Goal: Task Accomplishment & Management: Use online tool/utility

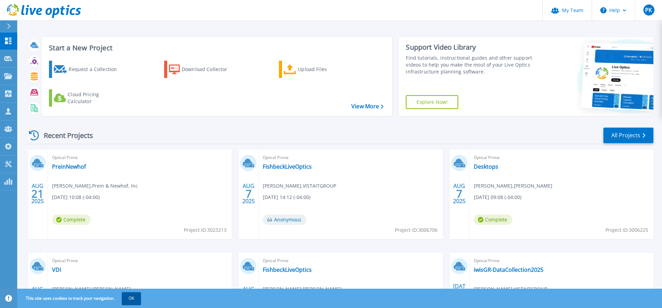
click at [139, 300] on button "OK" at bounding box center [131, 298] width 19 height 12
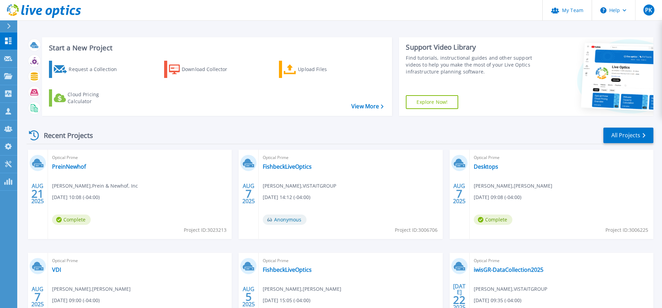
click at [233, 144] on div "Recent Projects All Projects [DATE] Optical Prime PreinNewhof [PERSON_NAME] , […" at bounding box center [340, 241] width 627 height 240
click at [9, 28] on icon at bounding box center [9, 26] width 4 height 6
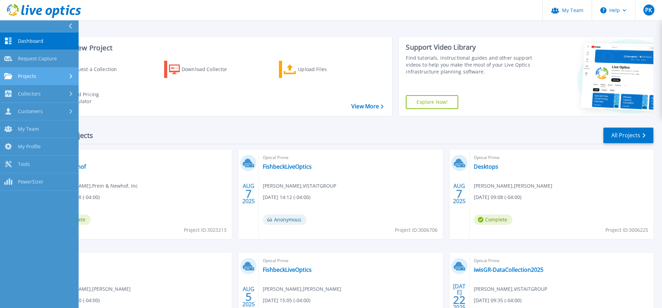
click at [30, 80] on link "Projects Projects" at bounding box center [39, 77] width 79 height 18
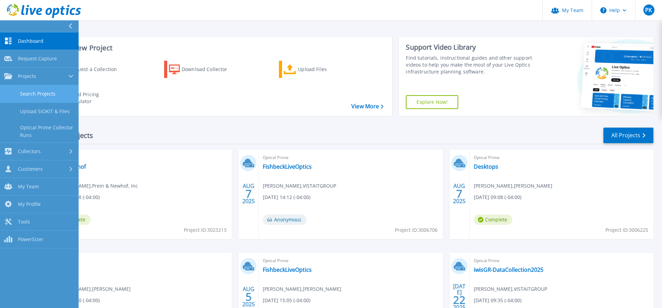
click at [36, 92] on link "Search Projects" at bounding box center [39, 94] width 79 height 18
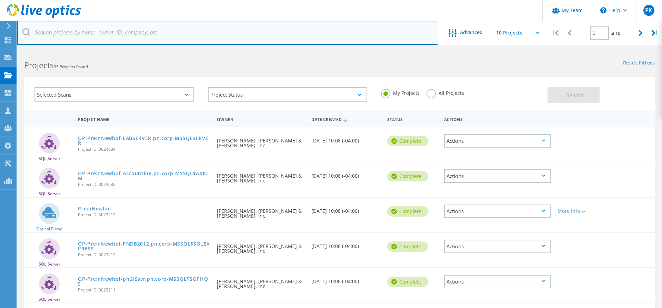
click at [191, 34] on input "text" at bounding box center [227, 33] width 421 height 24
paste input "eric.cunningham@cvcoop.com"
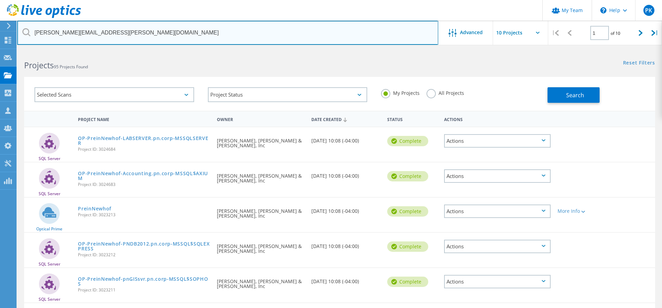
type input "eric.cunningham@cvcoop.com"
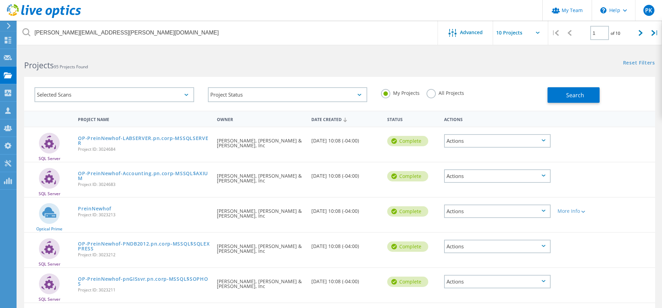
click at [435, 92] on label "All Projects" at bounding box center [445, 92] width 38 height 7
click at [0, 0] on input "All Projects" at bounding box center [0, 0] width 0 height 0
click at [587, 96] on button "Search" at bounding box center [573, 95] width 52 height 16
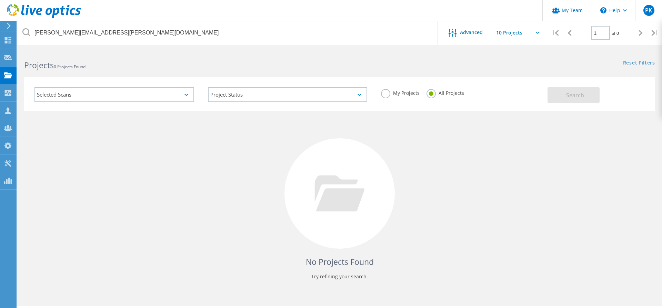
click at [394, 59] on div "Reset Filters Show Filters" at bounding box center [501, 56] width 322 height 13
